Goal: Check status: Check status

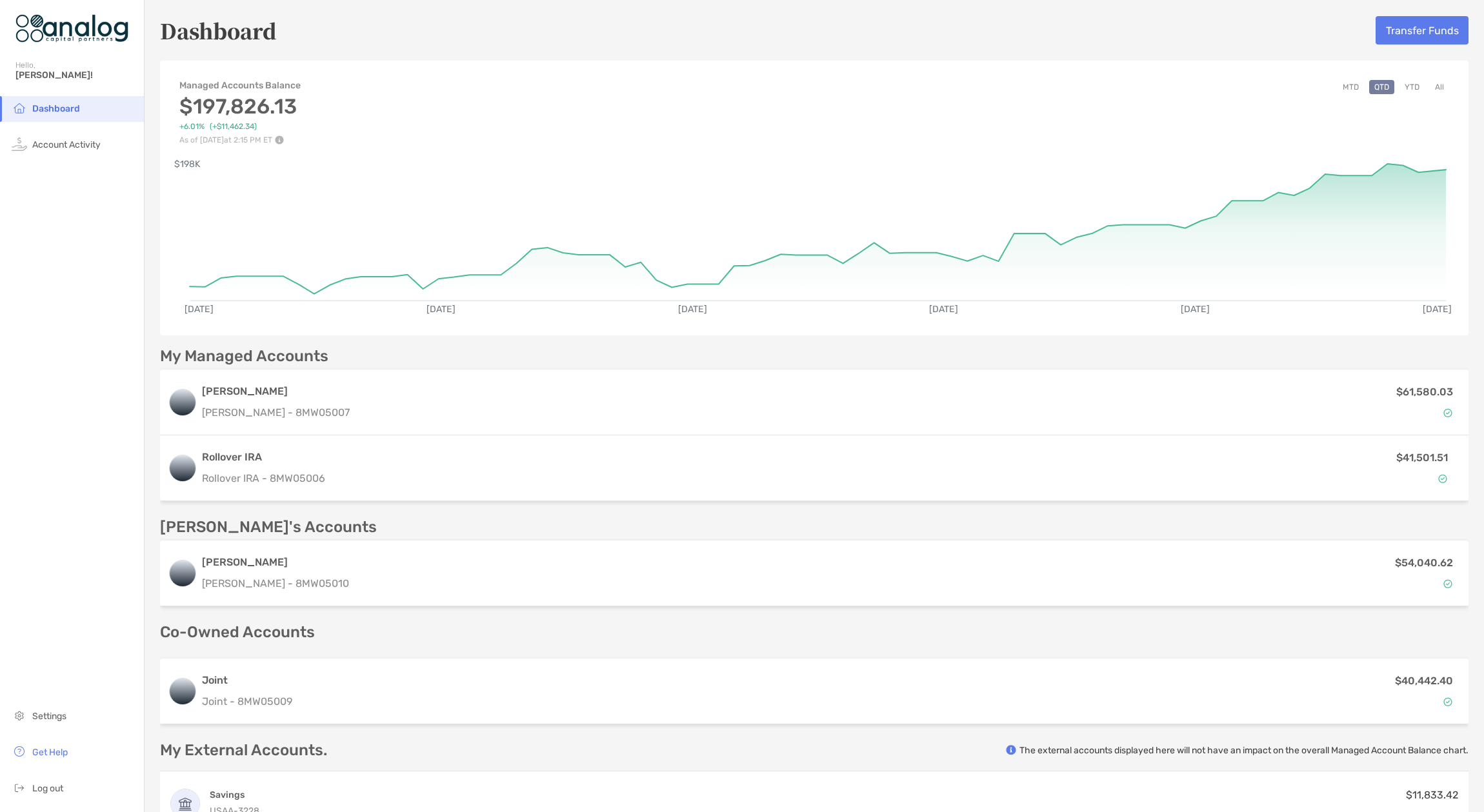
click at [1402, 82] on button "YTD" at bounding box center [1412, 87] width 25 height 14
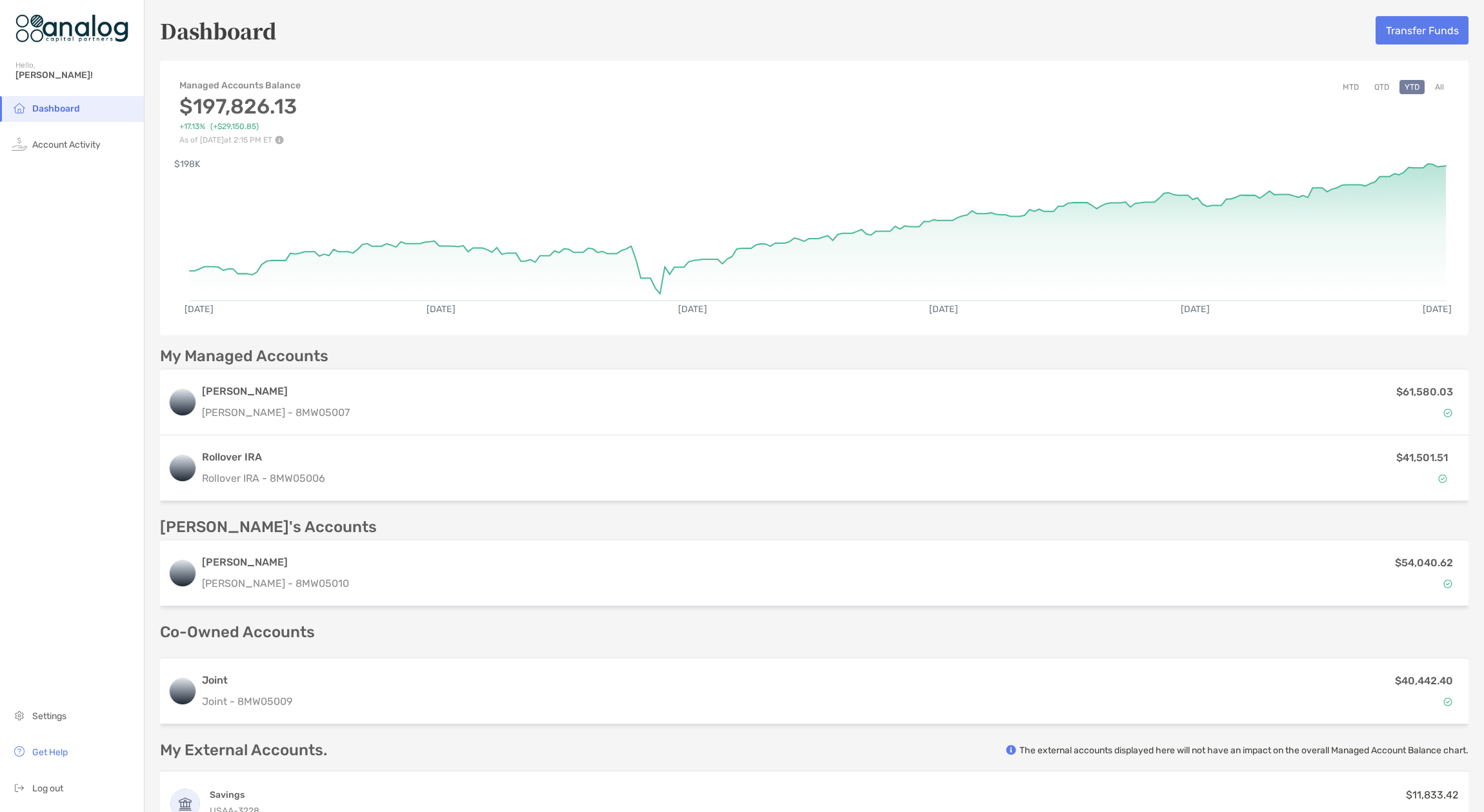
click at [1430, 86] on button "All" at bounding box center [1439, 87] width 20 height 14
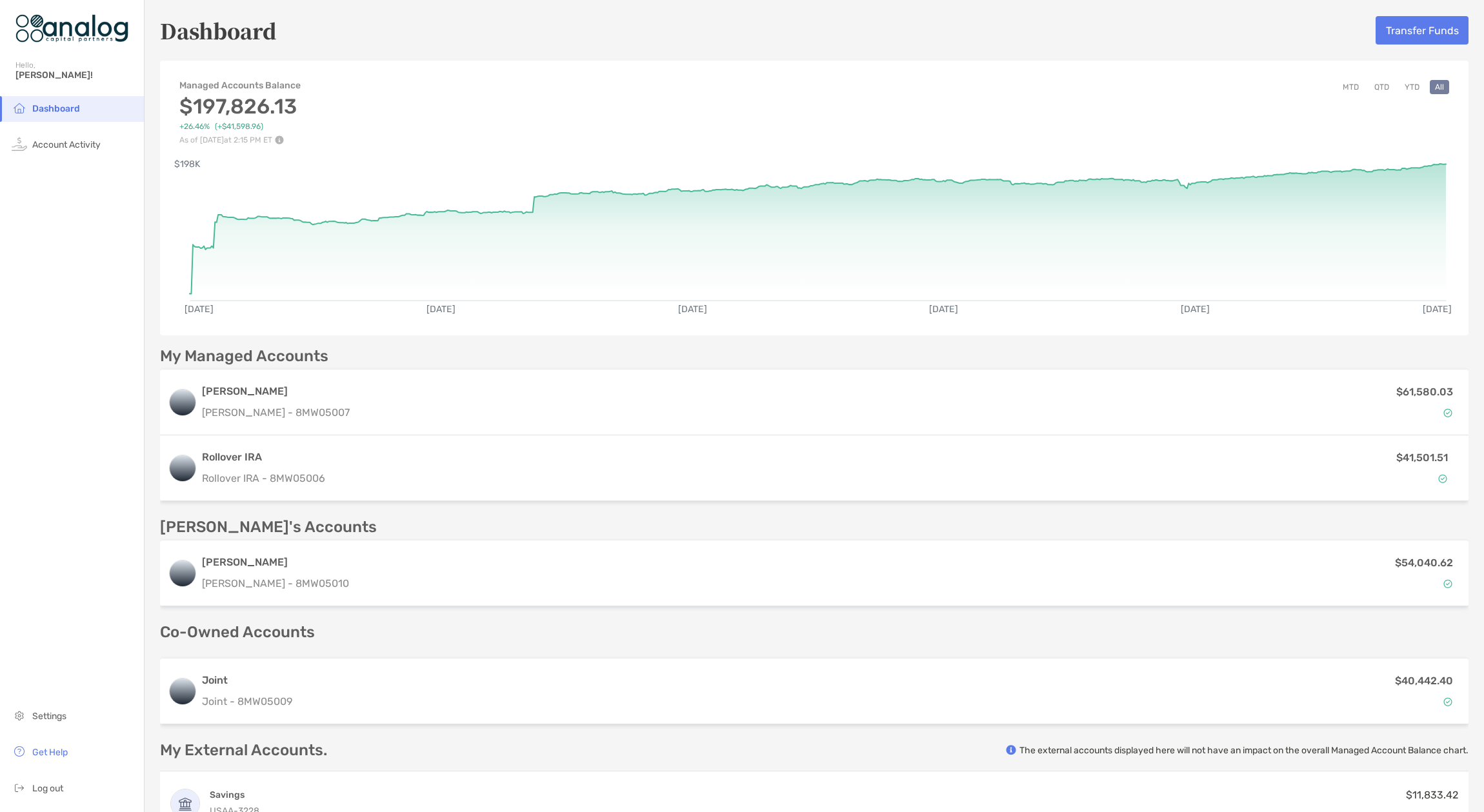
click at [1405, 85] on button "YTD" at bounding box center [1412, 87] width 25 height 14
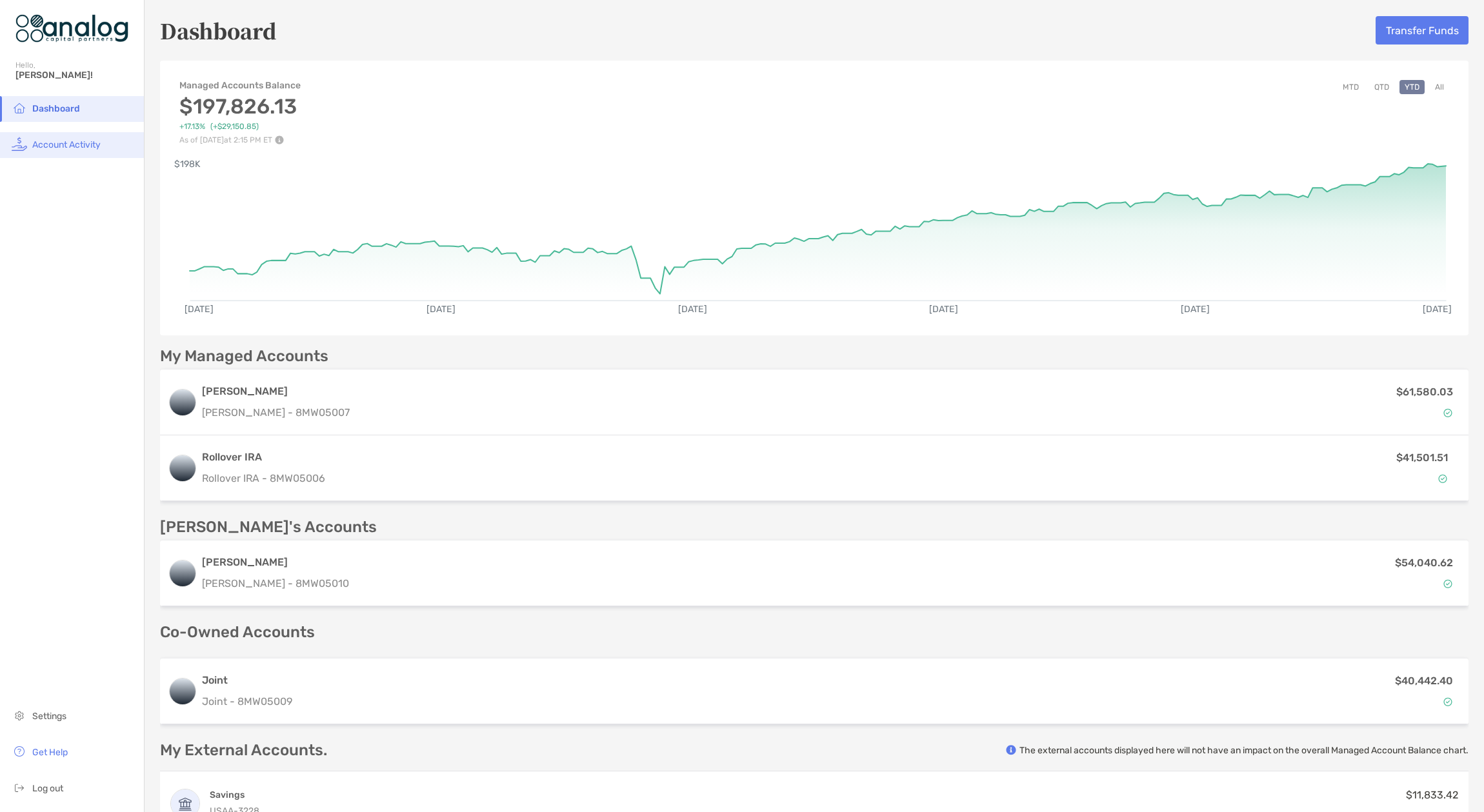
click at [90, 146] on span "Account Activity" at bounding box center [66, 145] width 68 height 11
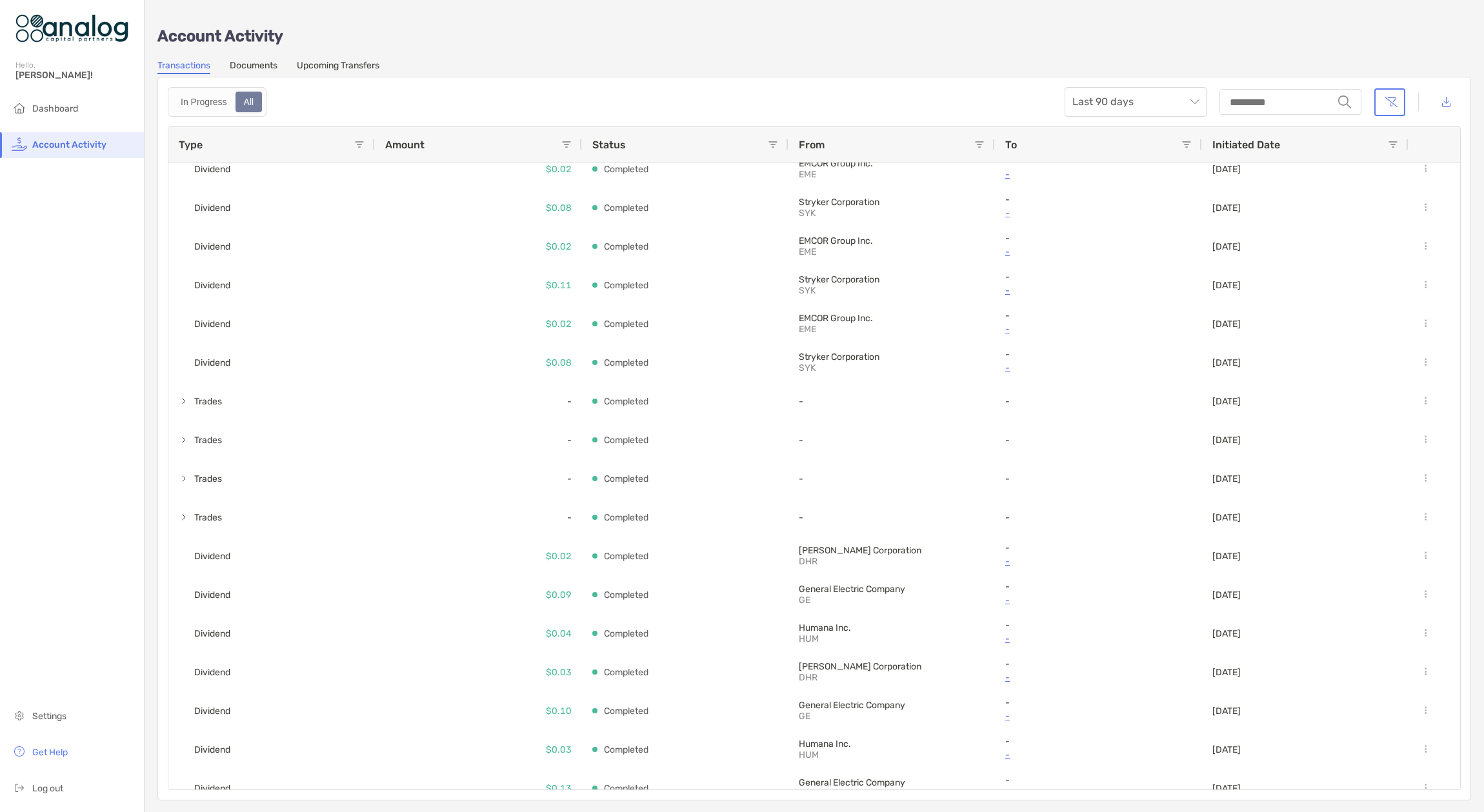
scroll to position [8973, 0]
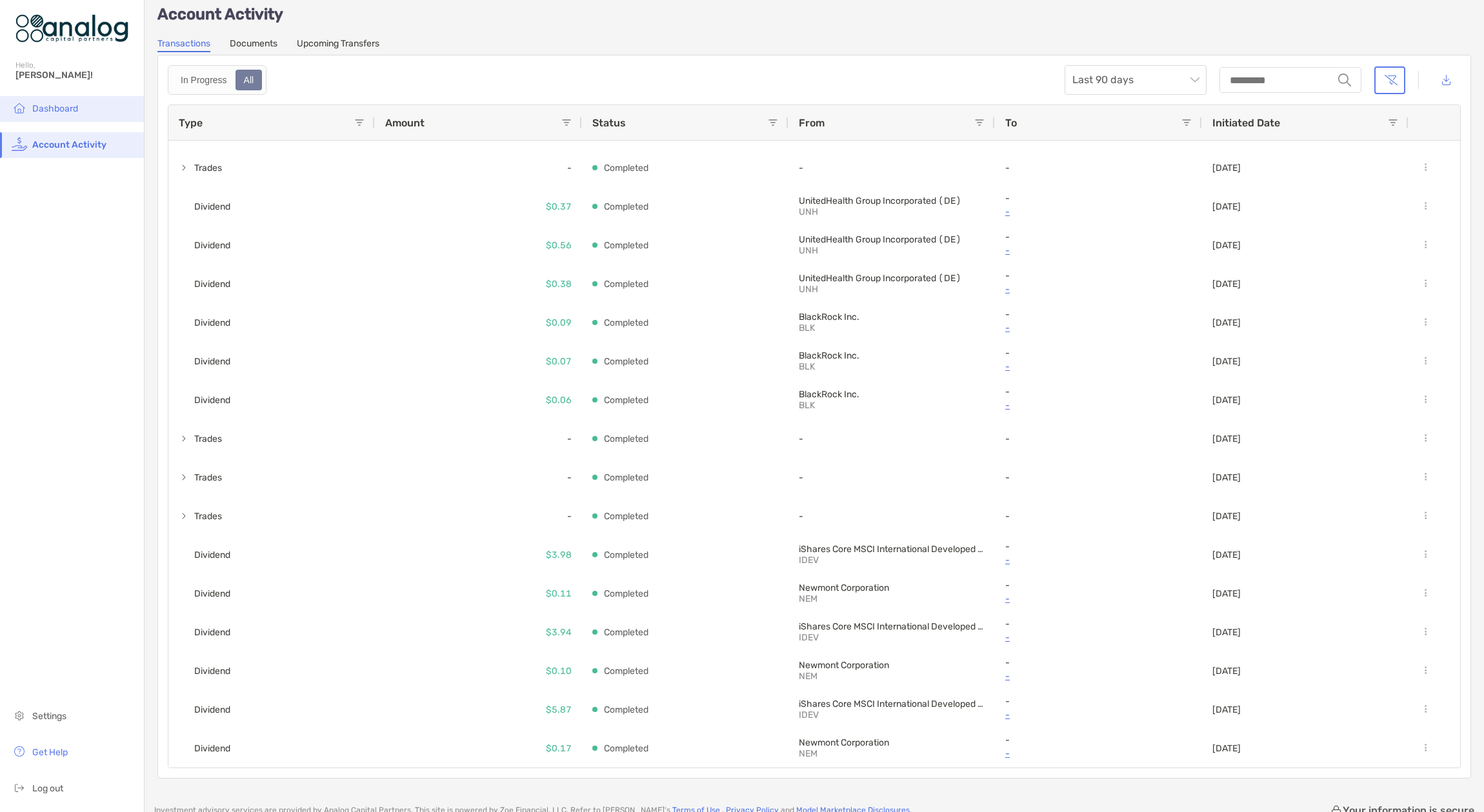
click at [68, 117] on li "Dashboard" at bounding box center [72, 108] width 144 height 26
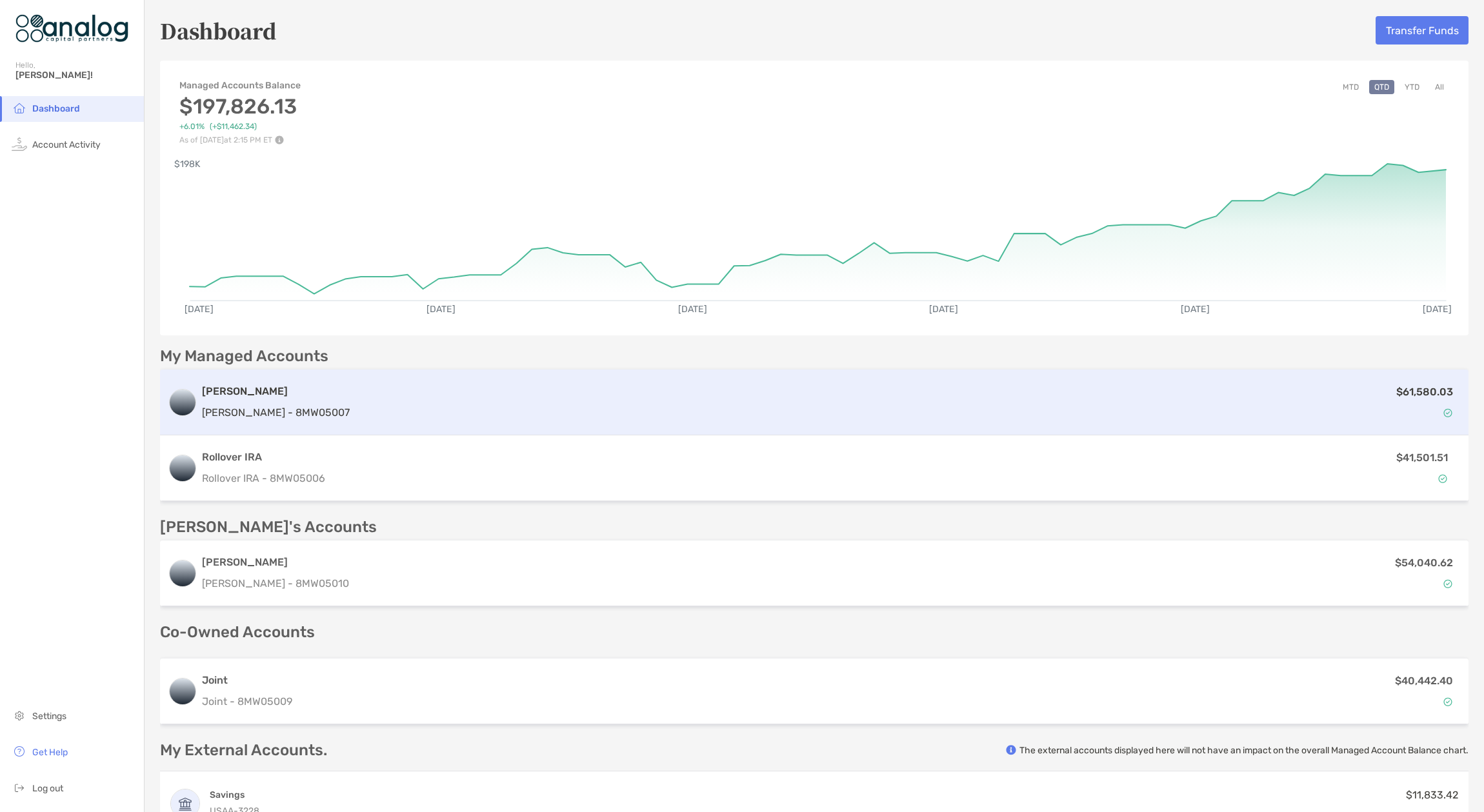
click at [266, 411] on p "[PERSON_NAME] - 8MW05007" at bounding box center [276, 412] width 148 height 17
